Goal: Task Accomplishment & Management: Use online tool/utility

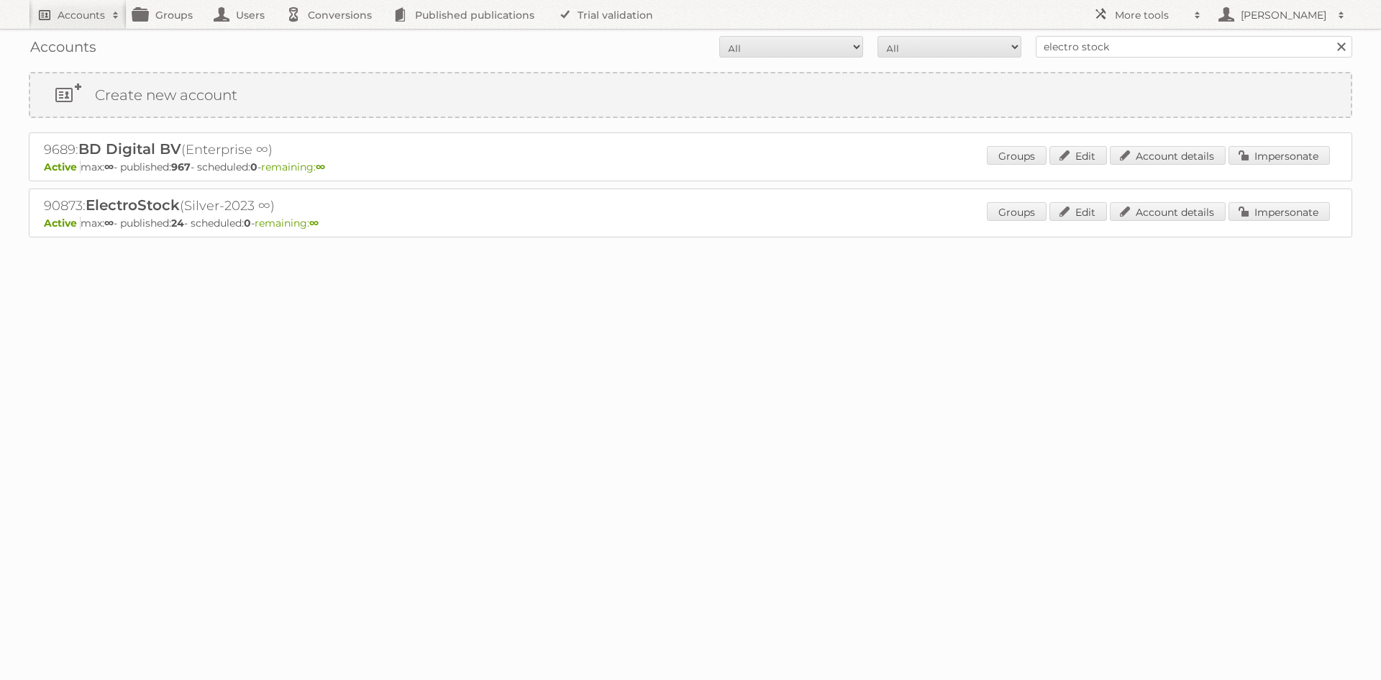
click at [91, 23] on link "Accounts" at bounding box center [78, 14] width 98 height 29
type input"] "vomar"
click at [332, 37] on input "Search" at bounding box center [343, 48] width 22 height 22
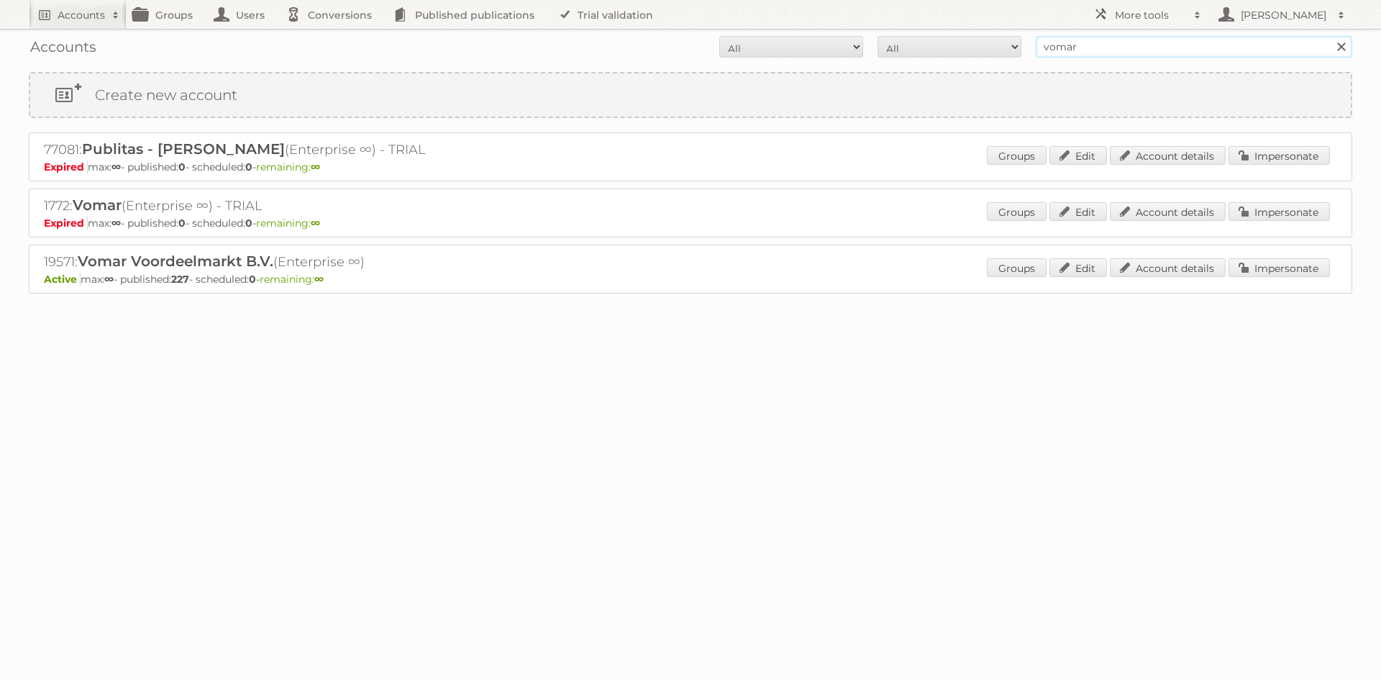
click at [1070, 47] on input "vomar" at bounding box center [1194, 47] width 316 height 22
click at [1287, 263] on link "Impersonate" at bounding box center [1279, 267] width 101 height 19
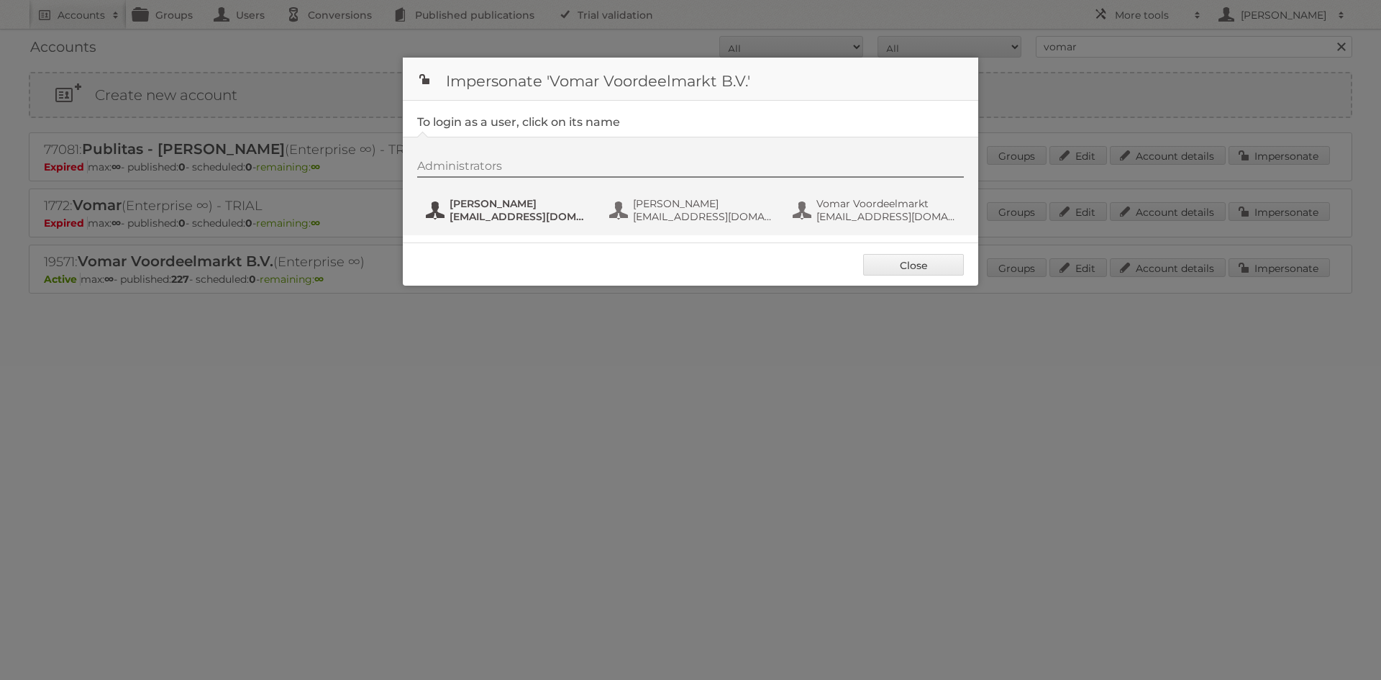
click at [509, 216] on span "JVerhorst@vomar.nl" at bounding box center [520, 216] width 140 height 13
